Goal: Task Accomplishment & Management: Manage account settings

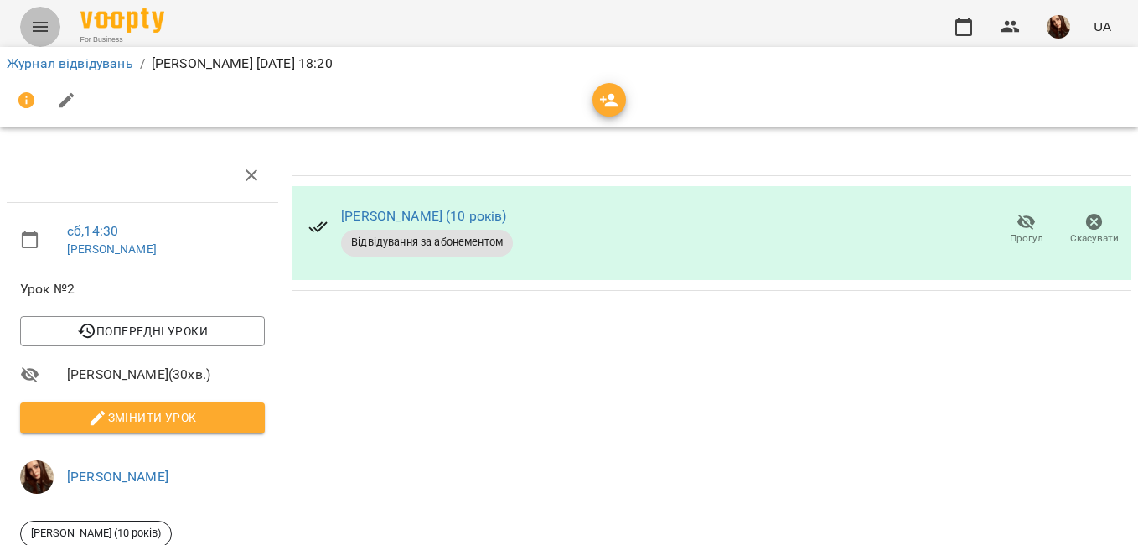
click at [33, 18] on icon "Menu" at bounding box center [40, 27] width 20 height 20
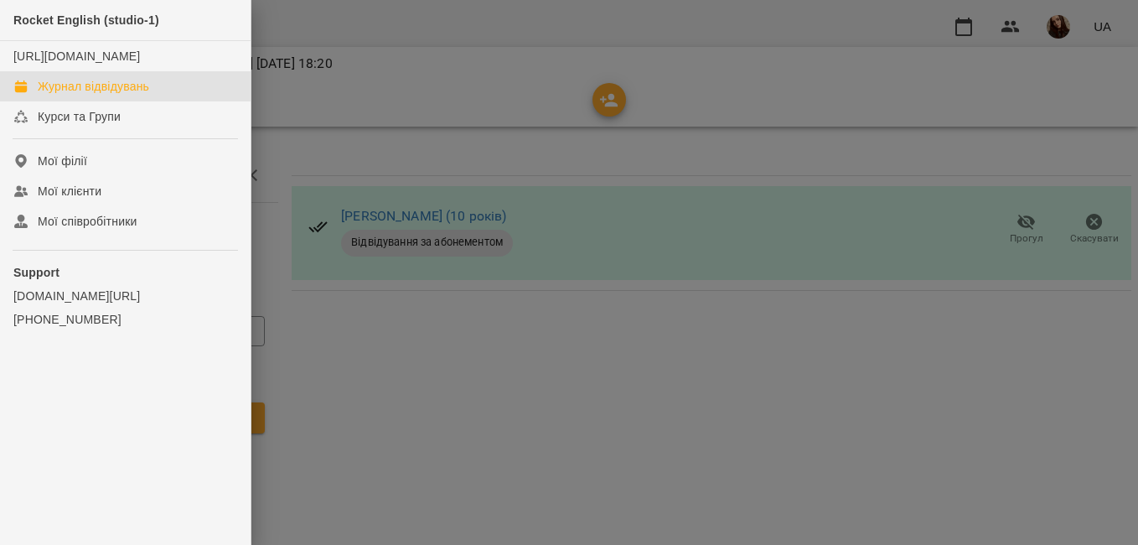
click at [75, 95] on div "Журнал відвідувань" at bounding box center [93, 86] width 111 height 17
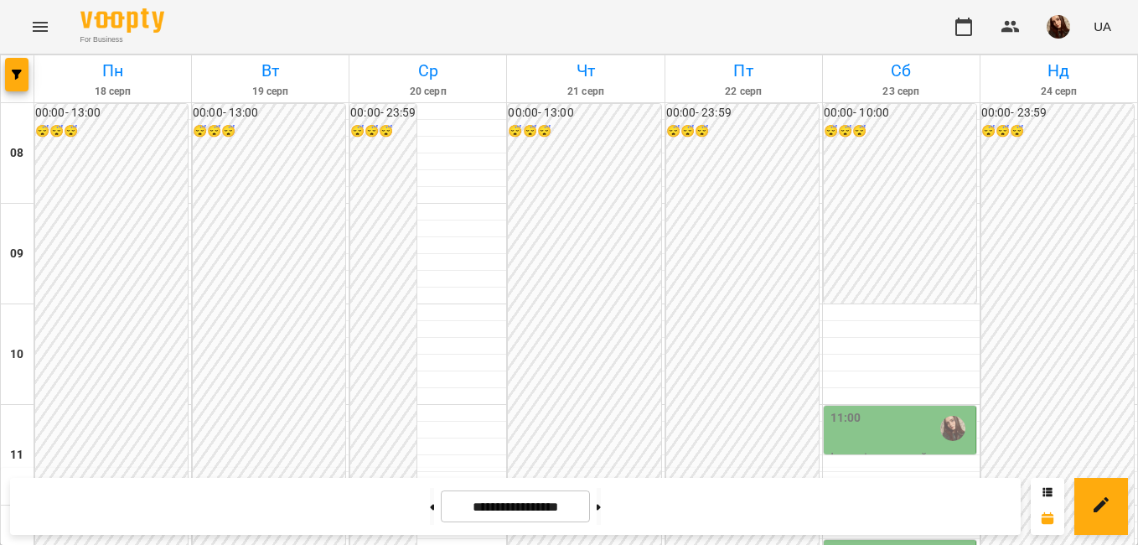
scroll to position [242, 0]
click at [887, 409] on div "11:00" at bounding box center [901, 428] width 142 height 39
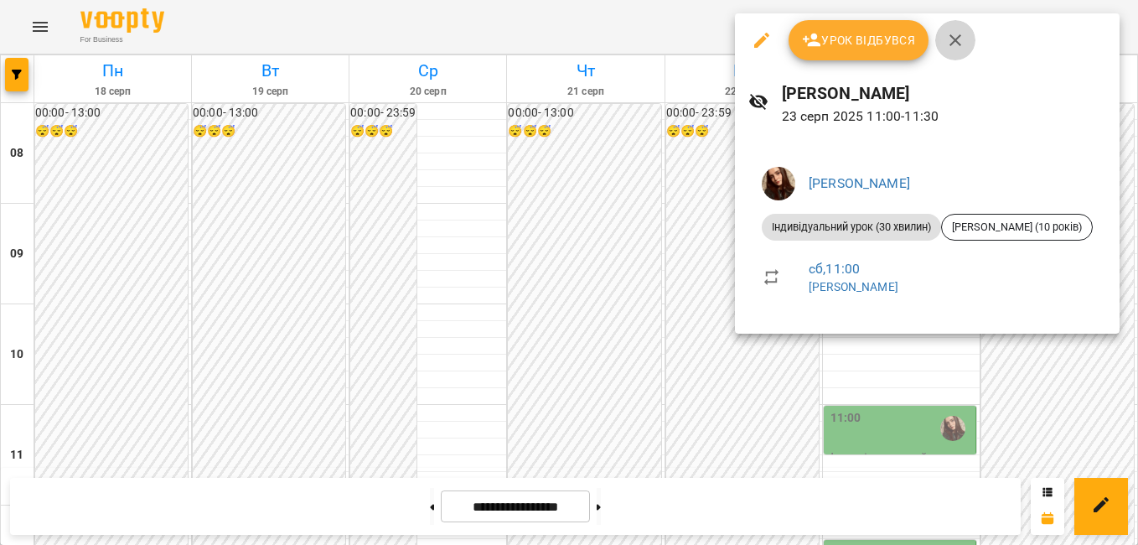
click at [961, 42] on icon "button" at bounding box center [955, 40] width 20 height 20
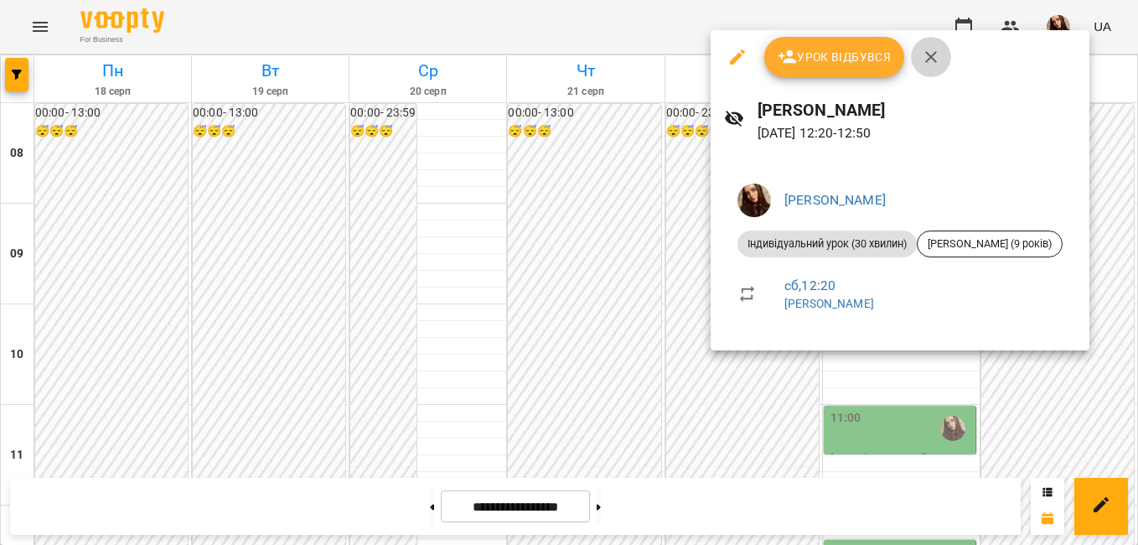
click at [928, 63] on icon "button" at bounding box center [931, 57] width 20 height 20
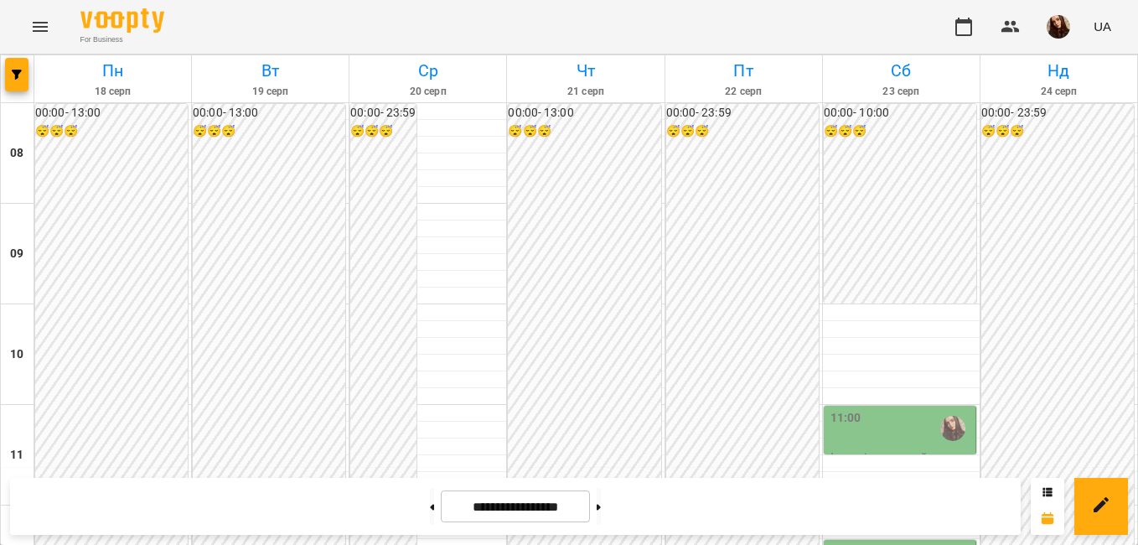
scroll to position [415, 0]
